Goal: Task Accomplishment & Management: Manage account settings

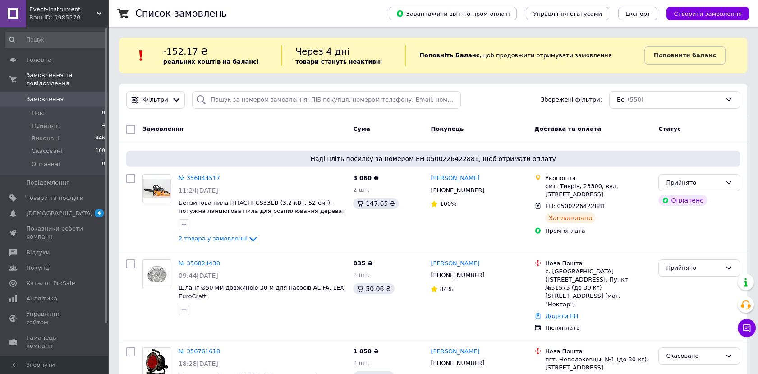
click at [82, 194] on span "Товари та послуги" at bounding box center [54, 198] width 57 height 8
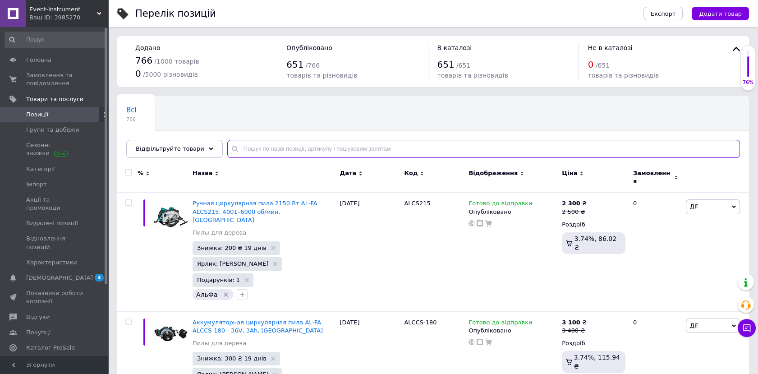
click at [283, 147] on input "text" at bounding box center [483, 149] width 512 height 18
paste input "Р01-001"
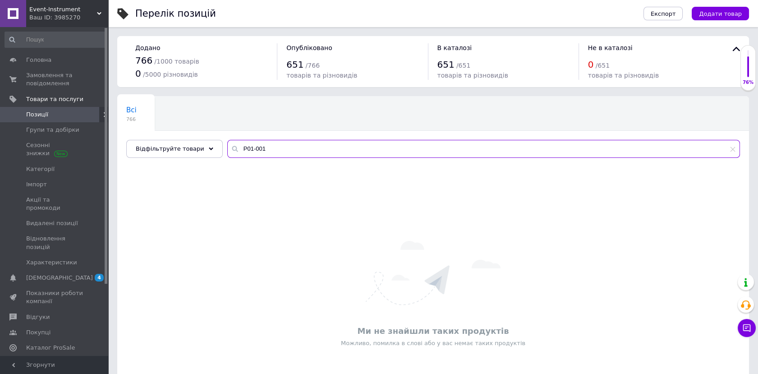
type input "Р01-001"
click at [731, 149] on icon at bounding box center [732, 148] width 5 height 5
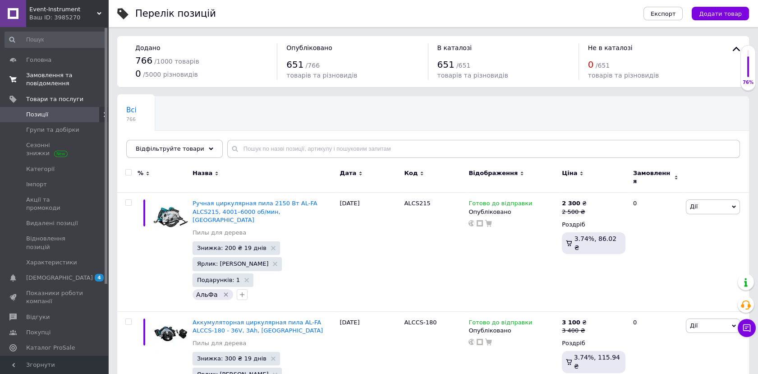
click at [63, 82] on span "Замовлення та повідомлення" at bounding box center [54, 79] width 57 height 16
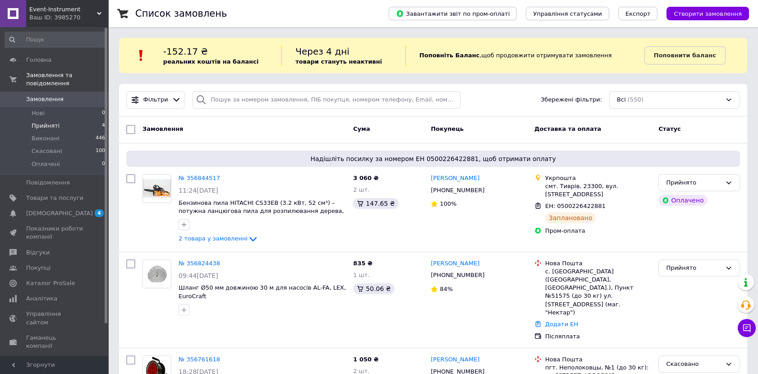
click at [97, 119] on li "Прийняті 4" at bounding box center [55, 125] width 110 height 13
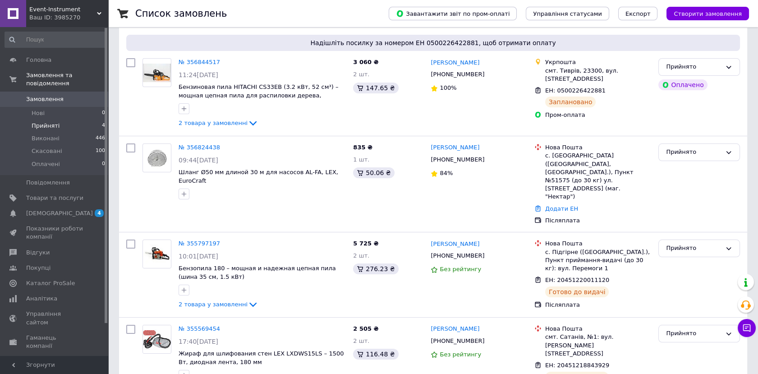
scroll to position [169, 0]
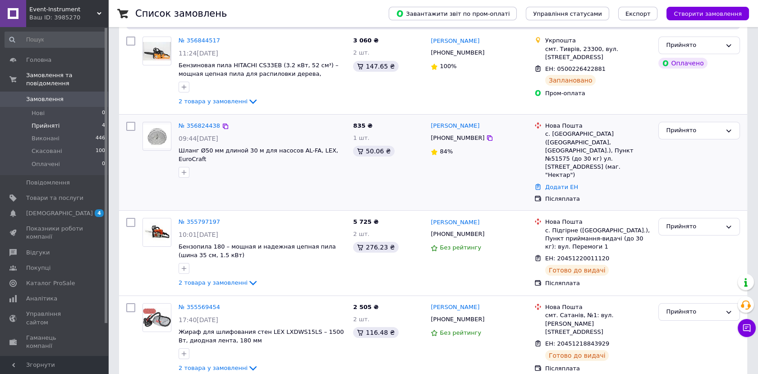
click at [456, 138] on div "[PHONE_NUMBER]" at bounding box center [457, 138] width 57 height 12
copy div "380951086973"
click at [555, 183] on link "Додати ЕН" at bounding box center [561, 186] width 33 height 7
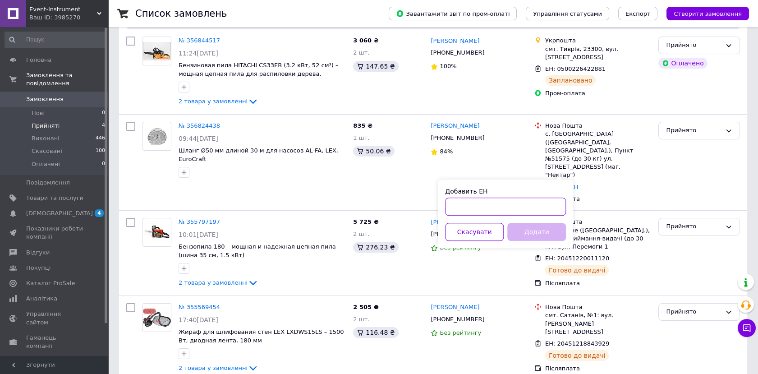
click at [501, 203] on input "Добавить ЕН" at bounding box center [505, 206] width 121 height 18
paste input "20451224792297"
type input "20451224792297"
click at [511, 229] on button "Додати" at bounding box center [536, 232] width 59 height 18
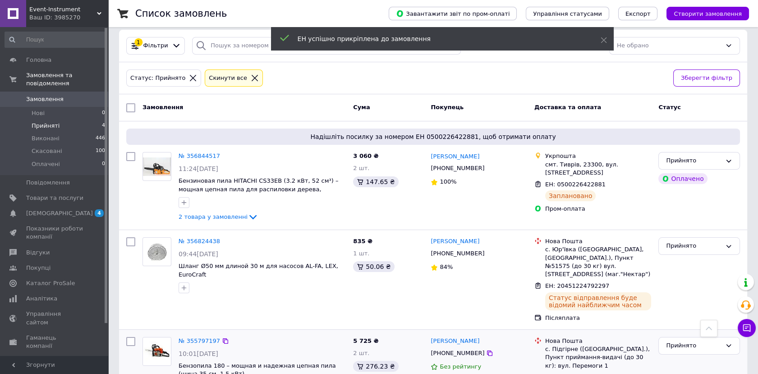
scroll to position [0, 0]
